Goal: Information Seeking & Learning: Learn about a topic

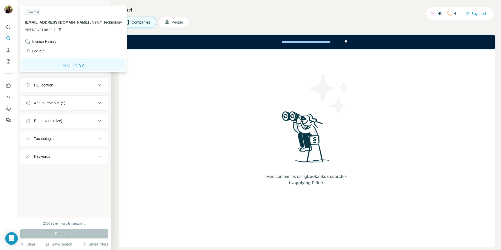
click at [6, 14] on div at bounding box center [8, 9] width 8 height 9
click at [7, 12] on img at bounding box center [8, 9] width 8 height 8
click at [211, 24] on div "Companies People" at bounding box center [307, 22] width 376 height 11
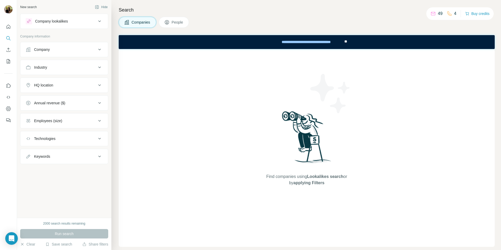
click at [79, 50] on div "Company" at bounding box center [61, 49] width 71 height 5
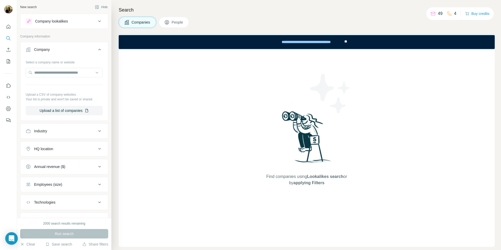
click at [79, 50] on div "Company" at bounding box center [61, 49] width 71 height 5
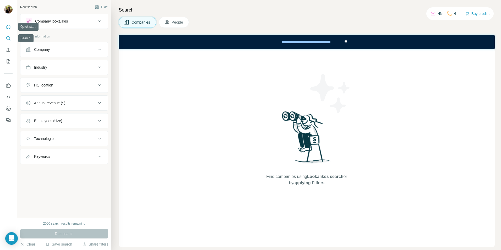
click at [9, 28] on icon "Quick start" at bounding box center [9, 27] width 4 height 4
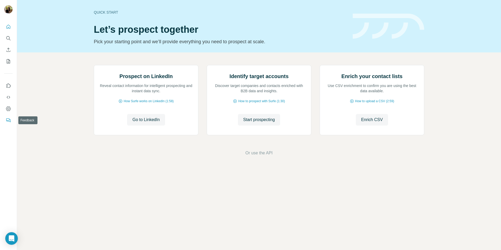
click at [9, 118] on icon "Feedback" at bounding box center [7, 119] width 3 height 3
click at [8, 87] on icon "Use Surfe on LinkedIn" at bounding box center [8, 85] width 5 height 5
click at [8, 37] on icon "Search" at bounding box center [8, 38] width 5 height 5
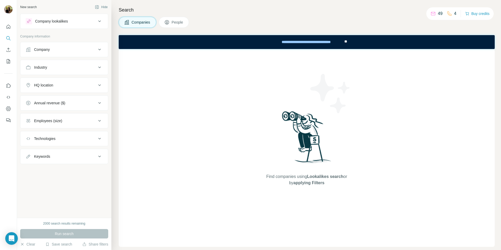
click at [96, 58] on ul "Company Industry HQ location Annual revenue ($) Employees (size) Technologies K…" at bounding box center [64, 103] width 88 height 122
click at [96, 51] on icon at bounding box center [99, 49] width 6 height 6
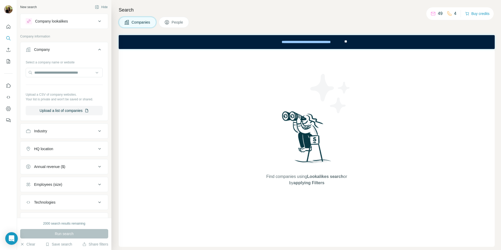
click at [97, 50] on icon at bounding box center [99, 49] width 6 height 6
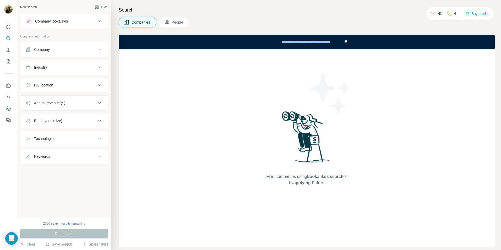
click at [93, 68] on div "Industry" at bounding box center [61, 67] width 71 height 5
click at [90, 23] on div "Company lookalikes" at bounding box center [61, 21] width 71 height 6
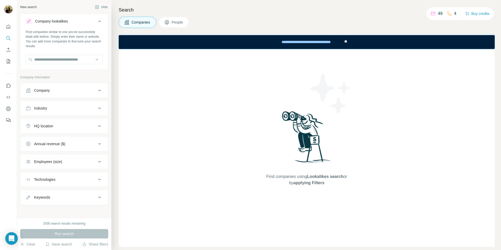
click at [90, 23] on div "Company lookalikes" at bounding box center [61, 21] width 71 height 6
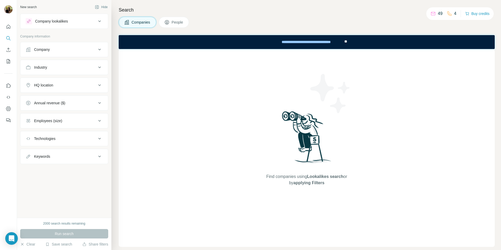
click at [181, 20] on span "People" at bounding box center [178, 22] width 12 height 5
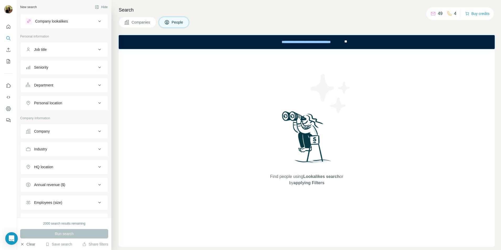
click at [28, 246] on button "Clear" at bounding box center [27, 244] width 15 height 5
click at [31, 245] on button "Clear" at bounding box center [27, 244] width 15 height 5
click at [10, 29] on icon "Quick start" at bounding box center [8, 26] width 5 height 5
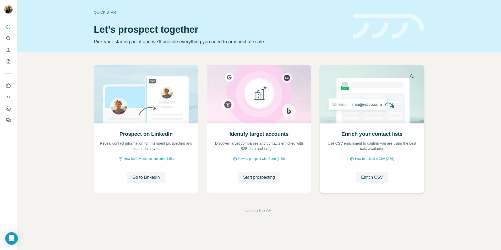
click at [423, 147] on div "Enrich your contact lists Use CSV enrichment to confirm you are using the best …" at bounding box center [372, 158] width 104 height 70
click at [8, 35] on button "Search" at bounding box center [8, 38] width 8 height 9
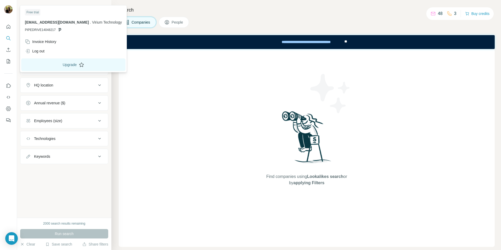
click at [66, 68] on button "Upgrade" at bounding box center [73, 64] width 104 height 13
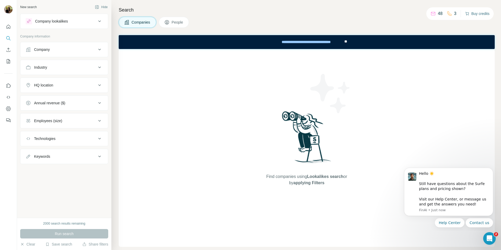
click at [468, 12] on button "Buy credits" at bounding box center [477, 13] width 24 height 7
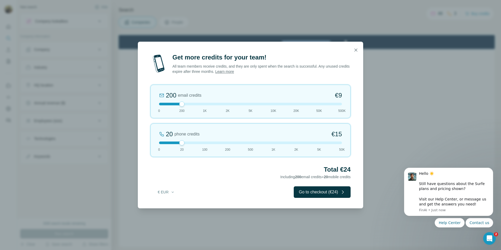
drag, startPoint x: 182, startPoint y: 141, endPoint x: 191, endPoint y: 142, distance: 8.6
click at [191, 142] on div at bounding box center [250, 143] width 183 height 3
drag, startPoint x: 183, startPoint y: 104, endPoint x: 147, endPoint y: 105, distance: 35.9
click at [147, 105] on div "Get more credits for your team! All team members receive credits, and they are …" at bounding box center [250, 130] width 225 height 155
drag, startPoint x: 182, startPoint y: 143, endPoint x: 195, endPoint y: 143, distance: 13.4
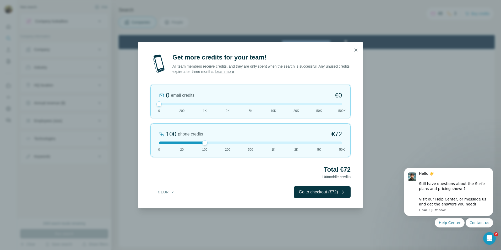
click at [195, 143] on div at bounding box center [250, 143] width 183 height 3
click at [170, 192] on button "€ EUR" at bounding box center [166, 191] width 24 height 9
click at [172, 202] on div "$ USD" at bounding box center [177, 203] width 44 height 5
click at [192, 143] on div at bounding box center [250, 143] width 183 height 3
click at [355, 48] on icon "button" at bounding box center [355, 49] width 5 height 5
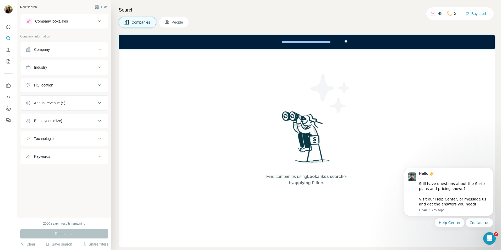
click at [78, 68] on div "Industry" at bounding box center [61, 67] width 71 height 5
click at [87, 81] on input at bounding box center [61, 81] width 65 height 6
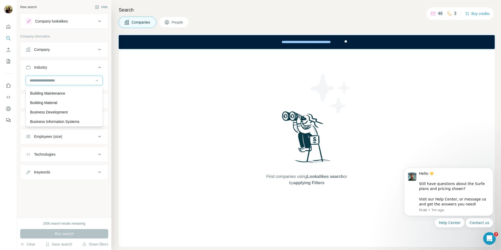
click at [71, 80] on input at bounding box center [61, 81] width 65 height 6
click at [64, 80] on input at bounding box center [61, 81] width 65 height 6
click at [51, 81] on input at bounding box center [61, 81] width 65 height 6
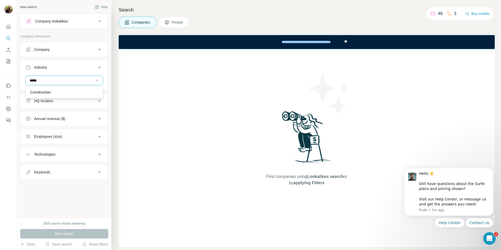
type input "******"
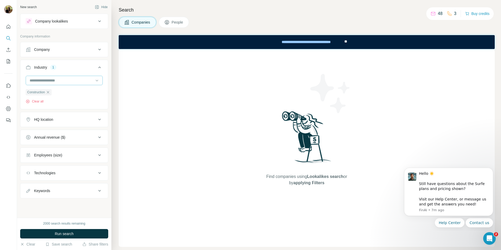
click at [53, 80] on input at bounding box center [61, 81] width 65 height 6
type input "***"
click at [65, 101] on div "Eyewear Wealth Management Wearables" at bounding box center [64, 101] width 77 height 31
click at [64, 81] on input at bounding box center [61, 81] width 65 height 6
drag, startPoint x: 67, startPoint y: 80, endPoint x: 70, endPoint y: 77, distance: 4.4
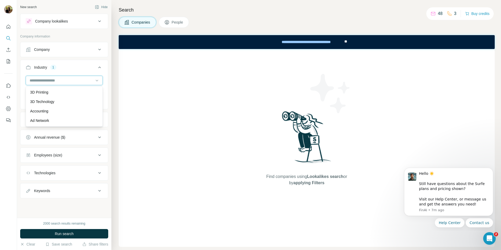
click at [70, 77] on div at bounding box center [61, 80] width 65 height 9
type input "*****"
click at [71, 93] on div "Wealth Management" at bounding box center [64, 92] width 68 height 5
click at [65, 78] on input at bounding box center [61, 81] width 65 height 6
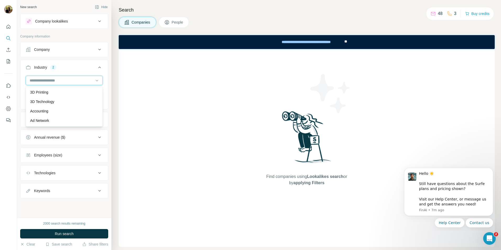
click at [68, 81] on input at bounding box center [61, 81] width 65 height 6
click at [55, 80] on input at bounding box center [61, 81] width 65 height 6
type input "***"
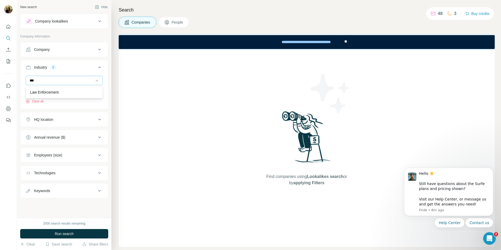
click at [48, 85] on div "***" at bounding box center [64, 80] width 77 height 9
click at [47, 81] on input at bounding box center [61, 81] width 65 height 6
type input "*****"
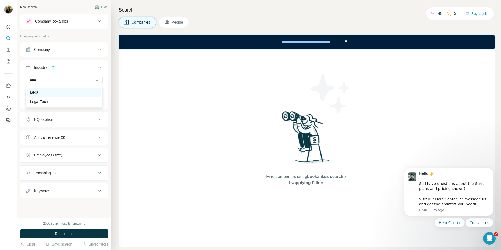
click at [54, 93] on div "Legal" at bounding box center [64, 92] width 68 height 5
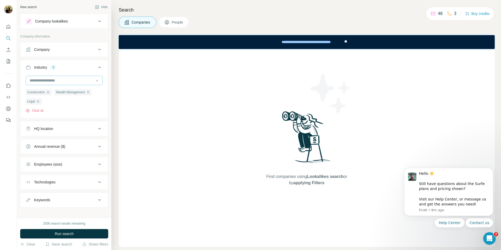
click at [72, 78] on input at bounding box center [61, 81] width 65 height 6
click at [46, 71] on button "Industry 3" at bounding box center [64, 68] width 88 height 15
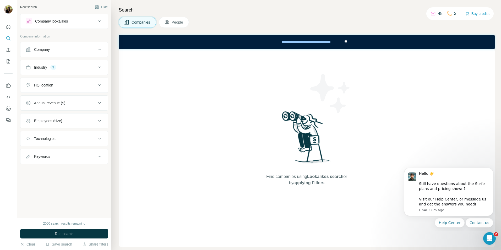
click at [55, 72] on button "Industry 3" at bounding box center [64, 67] width 88 height 13
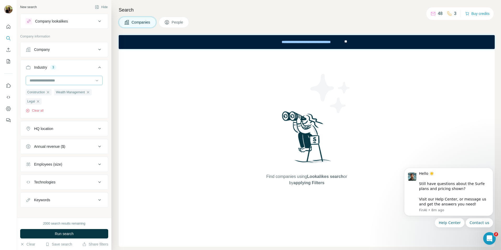
click at [54, 78] on input at bounding box center [61, 81] width 65 height 6
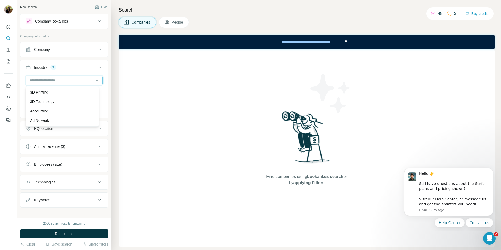
click at [57, 79] on input at bounding box center [61, 81] width 65 height 6
click at [56, 79] on input at bounding box center [61, 81] width 65 height 6
type input "***"
click at [49, 109] on div "Shipping" at bounding box center [62, 111] width 64 height 5
click at [52, 78] on input at bounding box center [61, 81] width 65 height 6
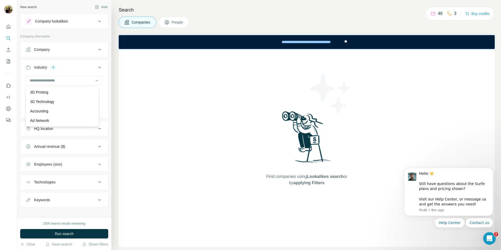
click at [120, 121] on div "Find companies using Lookalikes search or by applying Filters" at bounding box center [307, 148] width 376 height 198
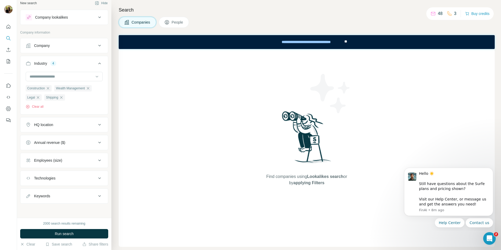
scroll to position [5, 0]
click at [67, 161] on div "Employees (size)" at bounding box center [61, 159] width 71 height 5
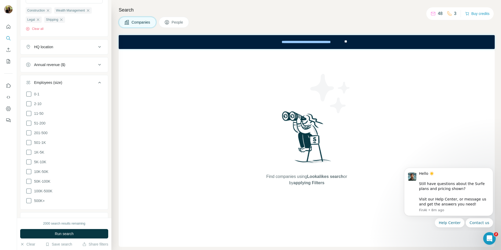
scroll to position [84, 0]
click at [30, 132] on icon at bounding box center [29, 131] width 6 height 6
click at [30, 142] on icon at bounding box center [29, 141] width 6 height 6
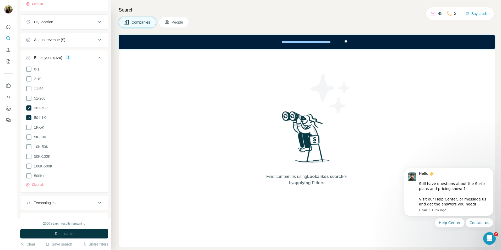
scroll to position [129, 0]
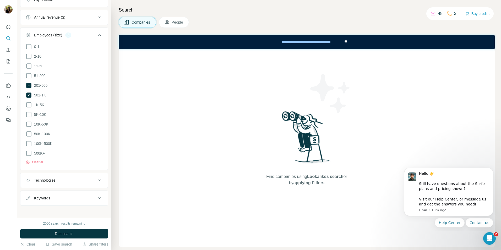
click at [82, 235] on button "Run search" at bounding box center [64, 233] width 88 height 9
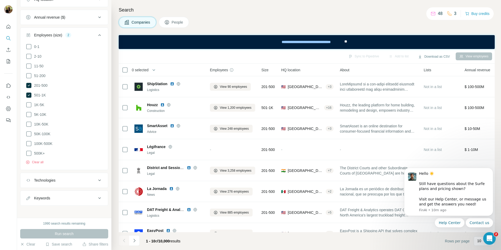
click at [492, 169] on icon "Dismiss notification" at bounding box center [492, 170] width 2 height 2
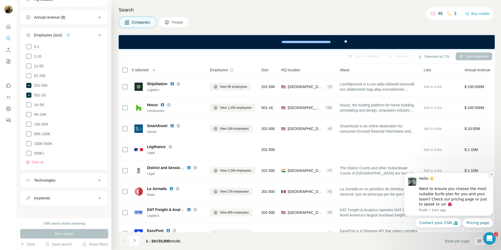
click at [491, 174] on icon "Dismiss notification" at bounding box center [491, 174] width 3 height 3
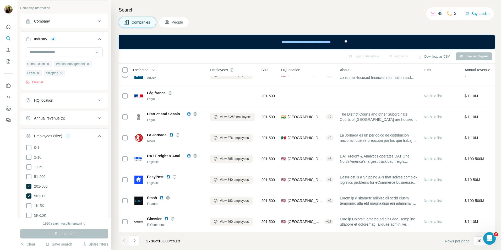
scroll to position [0, 0]
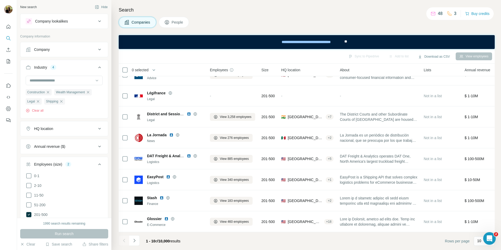
click at [69, 133] on button "HQ location" at bounding box center [64, 128] width 88 height 13
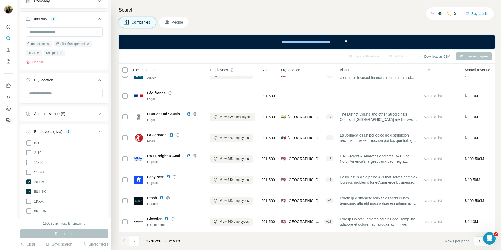
scroll to position [52, 0]
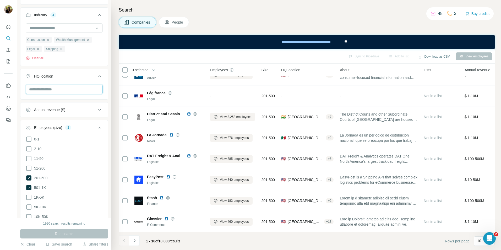
click at [52, 90] on input "text" at bounding box center [64, 89] width 77 height 9
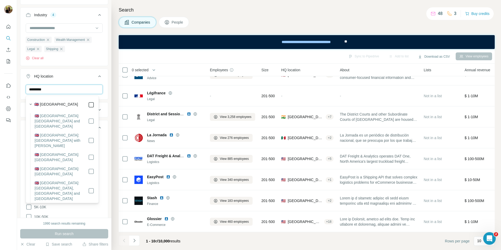
type input "*********"
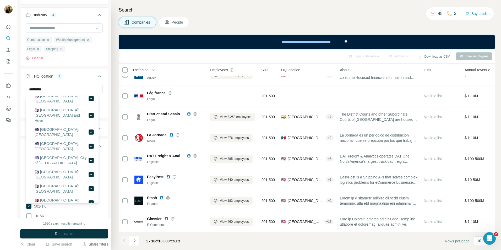
scroll to position [131, 0]
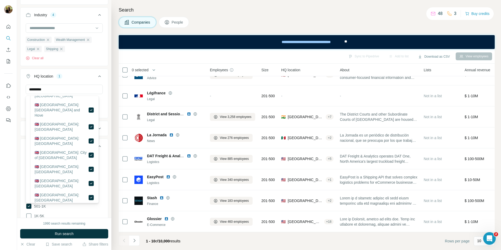
click at [79, 236] on button "Run search" at bounding box center [64, 233] width 88 height 9
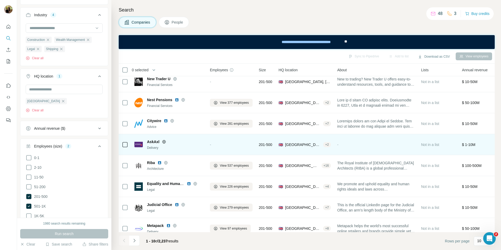
scroll to position [56, 0]
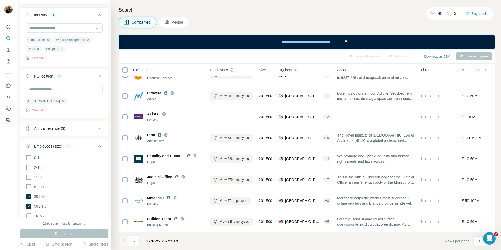
click at [217, 7] on h4 "Search" at bounding box center [307, 9] width 376 height 7
click at [230, 42] on div "**********" at bounding box center [307, 42] width 376 height 14
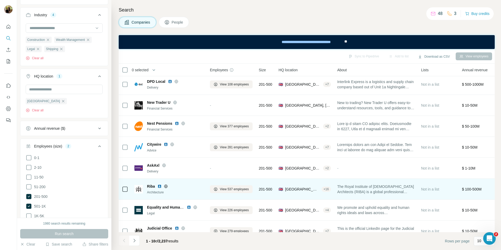
scroll to position [0, 0]
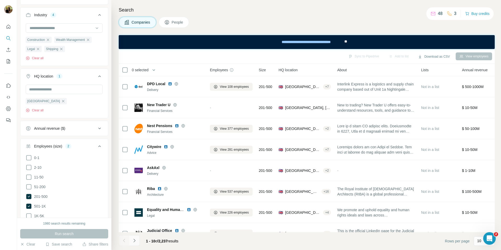
click at [136, 245] on button "Navigate to next page" at bounding box center [134, 240] width 10 height 10
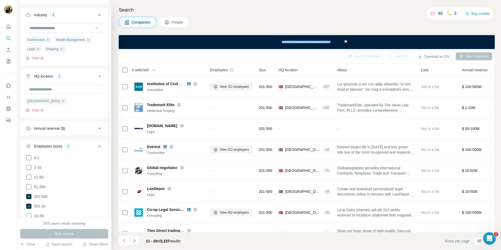
click at [136, 239] on icon "Navigate to next page" at bounding box center [134, 240] width 5 height 5
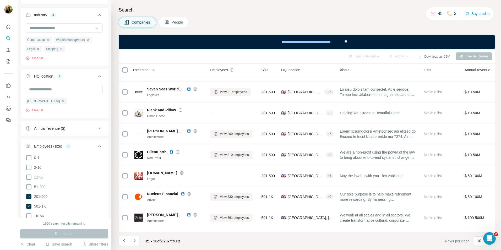
scroll to position [56, 0]
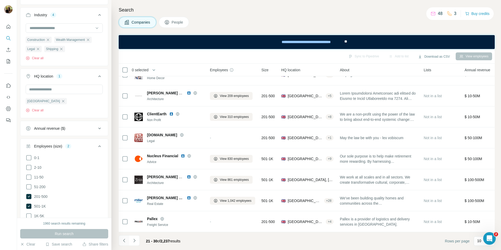
click at [124, 240] on icon "Navigate to previous page" at bounding box center [124, 240] width 2 height 3
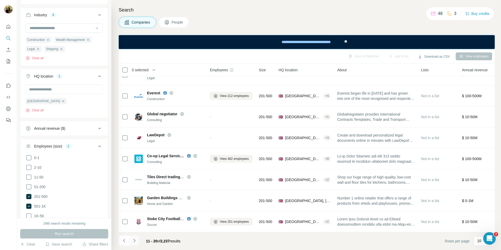
click at [133, 241] on icon "Navigate to next page" at bounding box center [134, 240] width 5 height 5
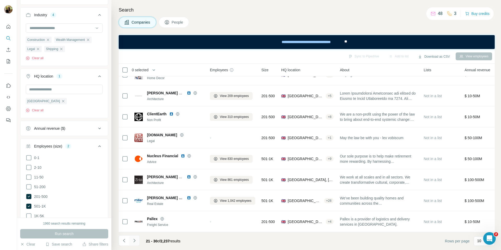
click at [136, 242] on icon "Navigate to next page" at bounding box center [134, 240] width 5 height 5
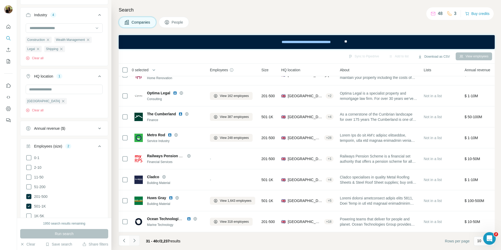
click at [137, 239] on icon "Navigate to next page" at bounding box center [134, 240] width 5 height 5
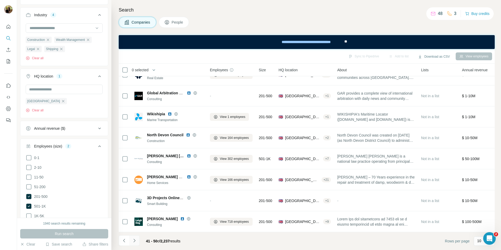
click at [136, 242] on icon "Navigate to next page" at bounding box center [134, 240] width 5 height 5
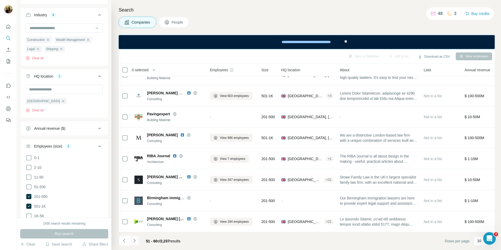
click at [138, 239] on button "Navigate to next page" at bounding box center [134, 240] width 10 height 10
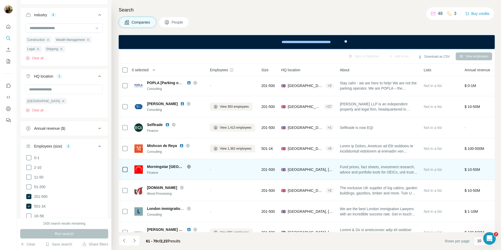
scroll to position [0, 0]
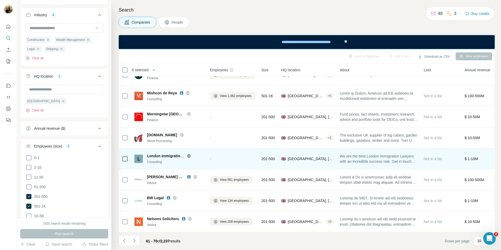
scroll to position [56, 0]
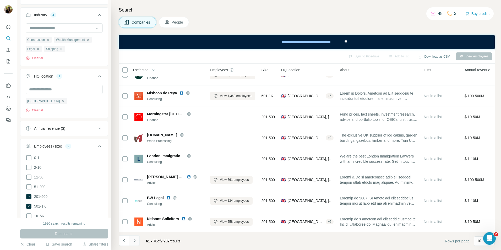
click at [136, 241] on icon "Navigate to next page" at bounding box center [134, 240] width 5 height 5
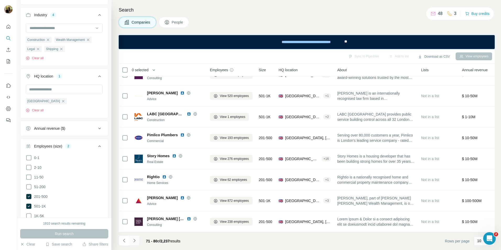
click at [136, 242] on icon "Navigate to next page" at bounding box center [134, 240] width 5 height 5
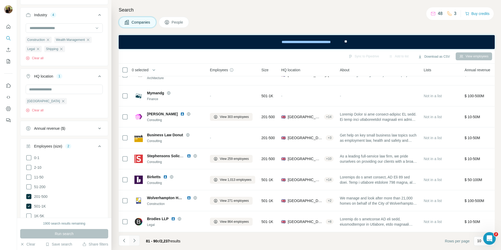
click at [134, 241] on icon "Navigate to next page" at bounding box center [134, 240] width 2 height 3
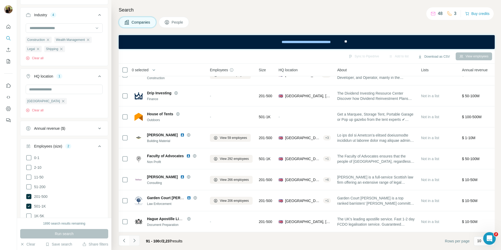
click at [137, 239] on button "Navigate to next page" at bounding box center [134, 240] width 10 height 10
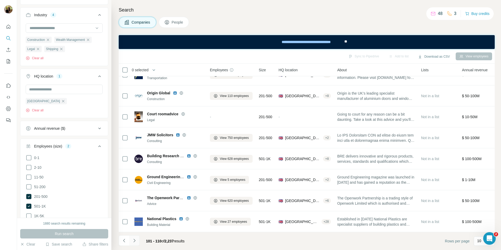
click at [137, 237] on button "Navigate to next page" at bounding box center [134, 240] width 10 height 10
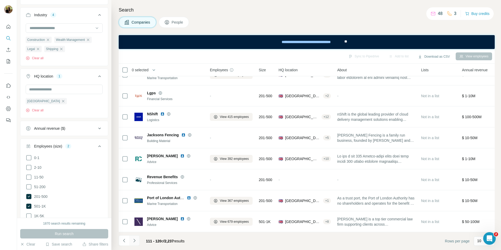
click at [134, 239] on icon "Navigate to next page" at bounding box center [134, 240] width 2 height 3
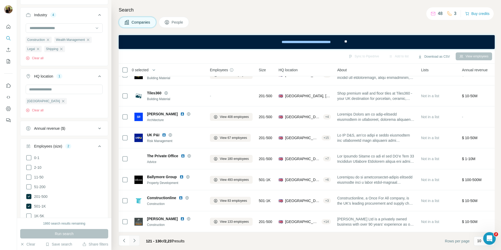
click at [136, 239] on icon "Navigate to next page" at bounding box center [134, 240] width 5 height 5
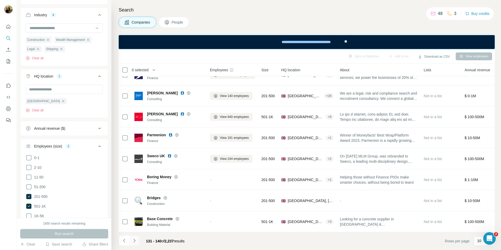
click at [133, 241] on icon "Navigate to next page" at bounding box center [134, 240] width 5 height 5
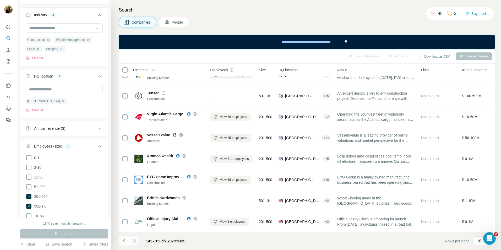
click at [137, 238] on icon "Navigate to next page" at bounding box center [134, 240] width 5 height 5
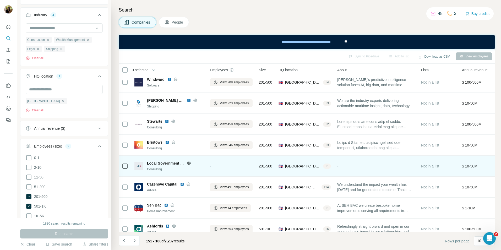
scroll to position [4, 0]
